Goal: Navigation & Orientation: Find specific page/section

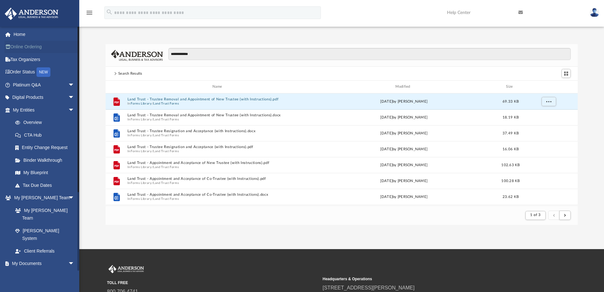
click at [25, 48] on link "Online Ordering" at bounding box center [44, 47] width 80 height 13
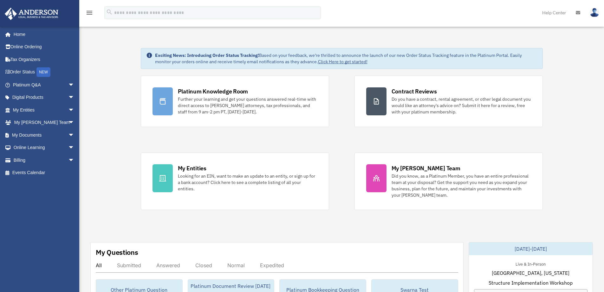
scroll to position [159, 0]
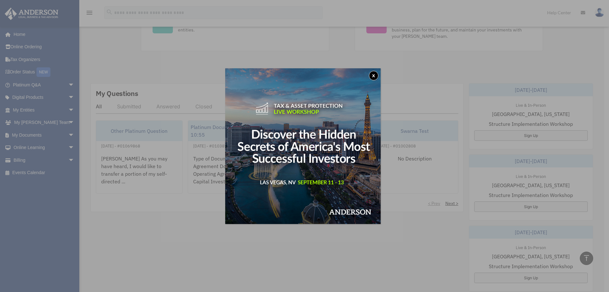
click at [373, 75] on button "x" at bounding box center [374, 76] width 10 height 10
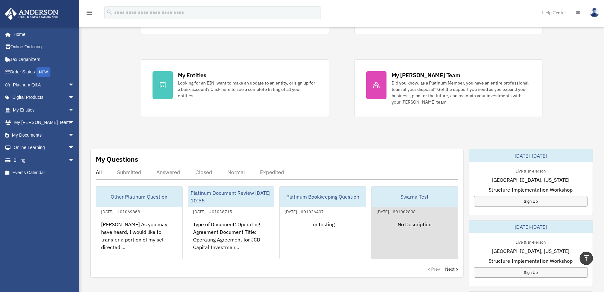
scroll to position [0, 0]
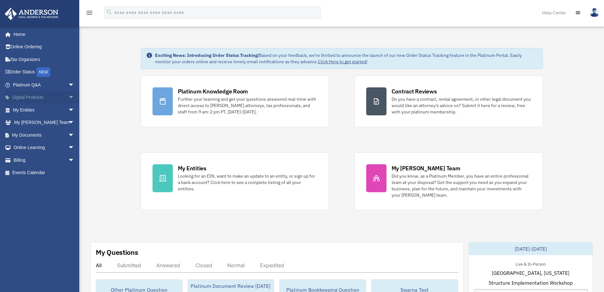
click at [68, 98] on span "arrow_drop_down" at bounding box center [74, 97] width 13 height 13
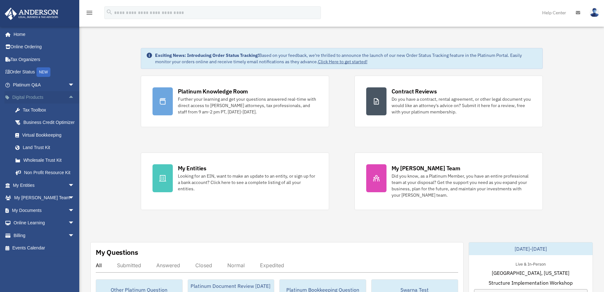
click at [68, 96] on span "arrow_drop_up" at bounding box center [74, 97] width 13 height 13
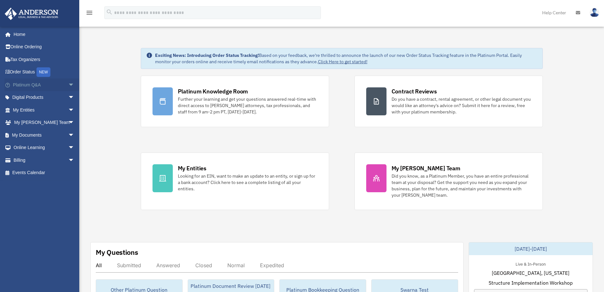
click at [68, 84] on span "arrow_drop_down" at bounding box center [74, 84] width 13 height 13
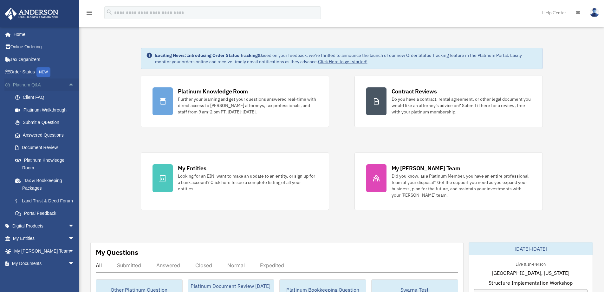
click at [68, 85] on span "arrow_drop_up" at bounding box center [74, 84] width 13 height 13
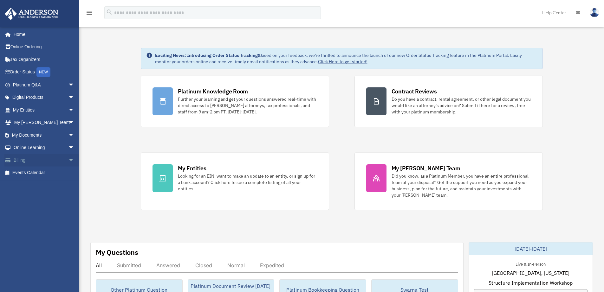
click at [68, 158] on span "arrow_drop_down" at bounding box center [74, 160] width 13 height 13
click at [68, 158] on span "arrow_drop_up" at bounding box center [74, 160] width 13 height 13
click at [68, 148] on span "arrow_drop_down" at bounding box center [74, 147] width 13 height 13
click at [68, 148] on span "arrow_drop_up" at bounding box center [74, 147] width 13 height 13
click at [68, 148] on span "arrow_drop_down" at bounding box center [74, 147] width 13 height 13
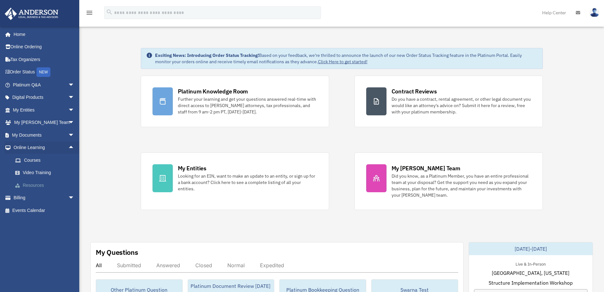
click at [36, 183] on link "Resources" at bounding box center [46, 185] width 75 height 13
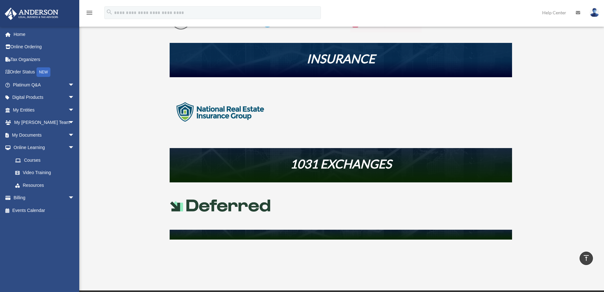
scroll to position [308, 0]
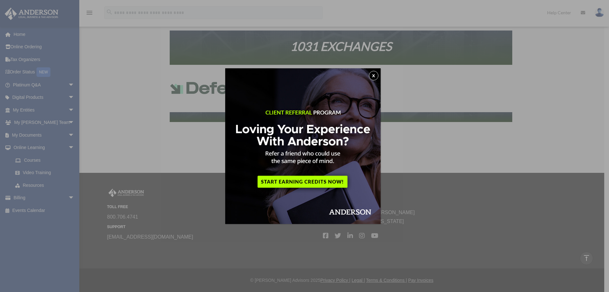
click at [376, 75] on button "x" at bounding box center [374, 76] width 10 height 10
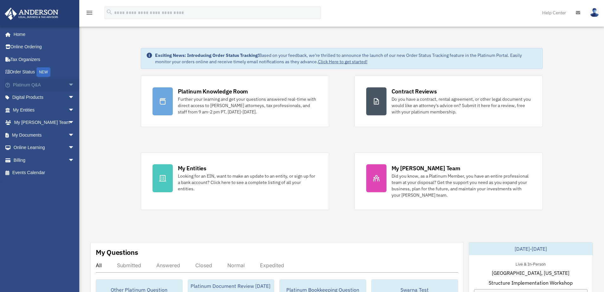
click at [68, 82] on span "arrow_drop_down" at bounding box center [74, 84] width 13 height 13
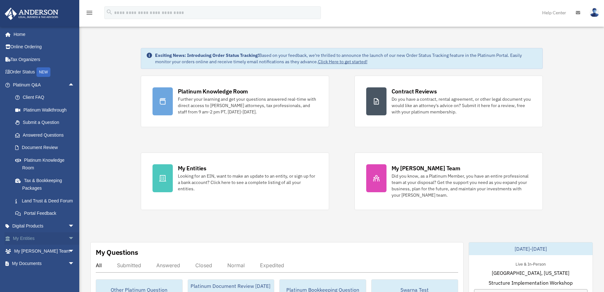
click at [24, 245] on link "My Entities arrow_drop_down" at bounding box center [44, 238] width 80 height 13
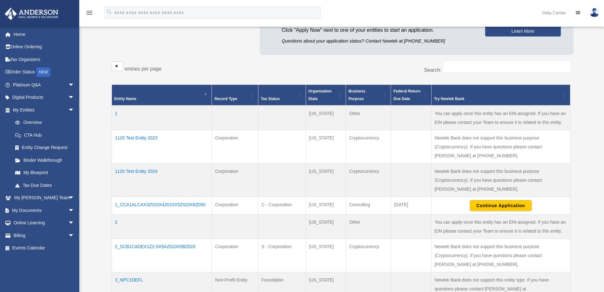
scroll to position [95, 0]
